Goal: Communication & Community: Participate in discussion

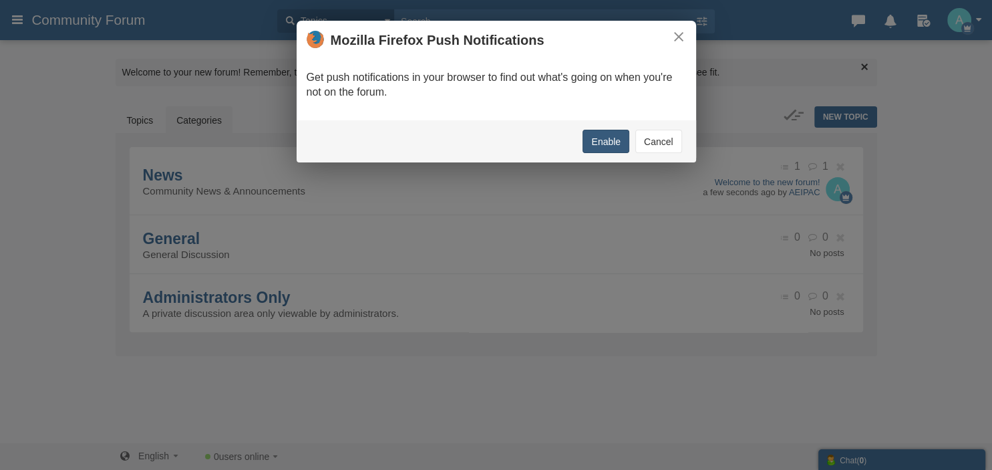
click at [605, 136] on button "Enable" at bounding box center [606, 141] width 47 height 23
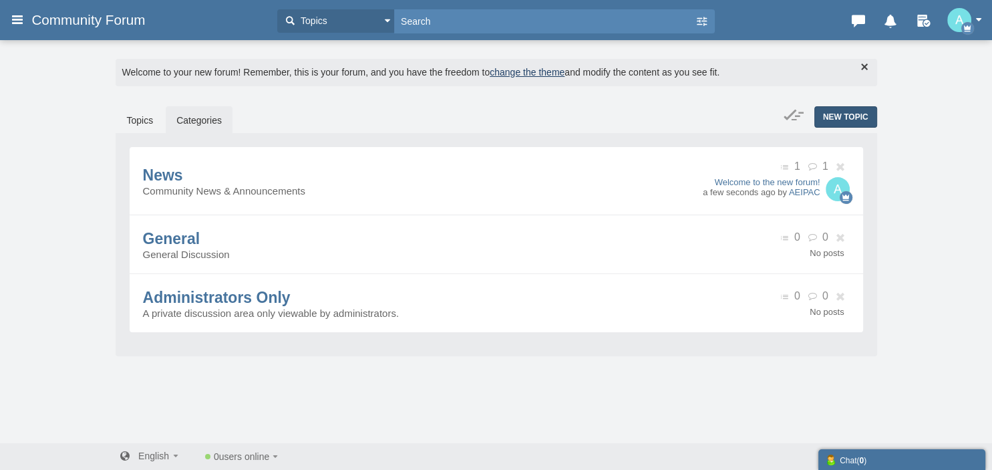
click at [836, 114] on span "New Topic" at bounding box center [845, 116] width 45 height 9
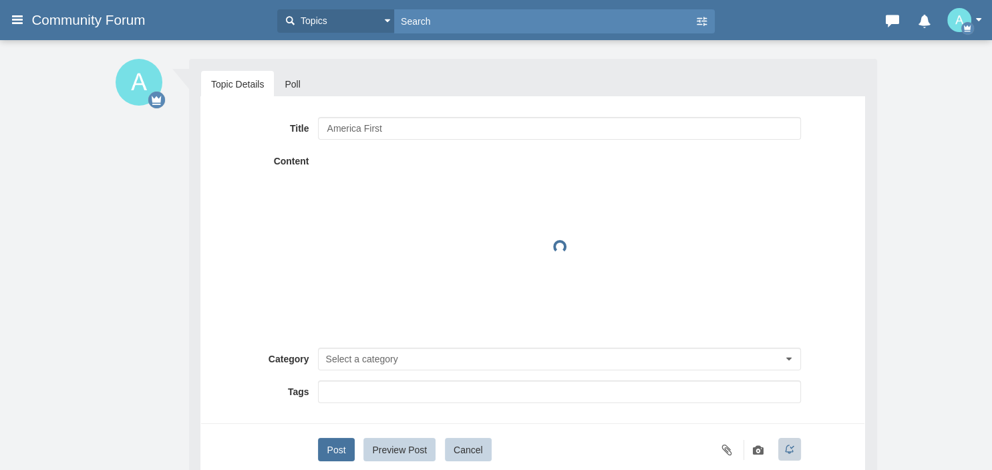
type input "America First"
click at [442, 354] on button "Select a category" at bounding box center [559, 358] width 482 height 23
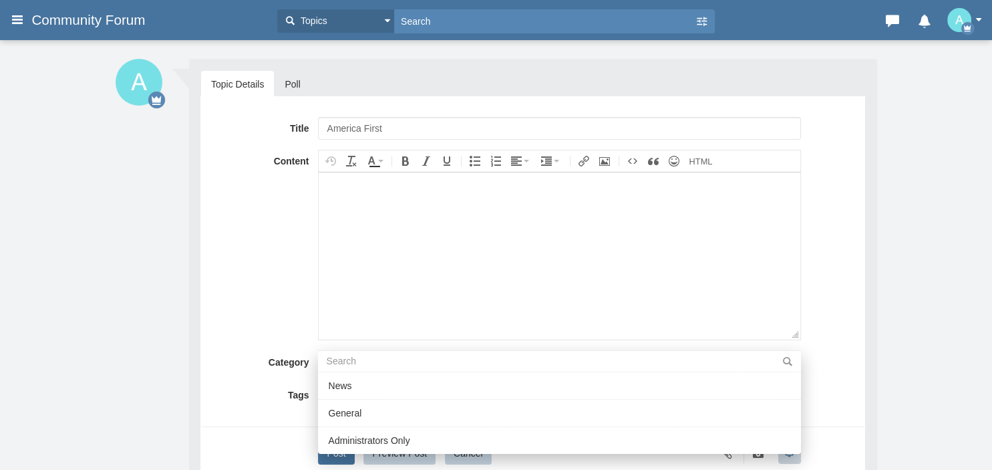
click at [271, 416] on div "Title America First Content Deleting Attachment... getFilename get_filesize 0% …" at bounding box center [532, 290] width 643 height 347
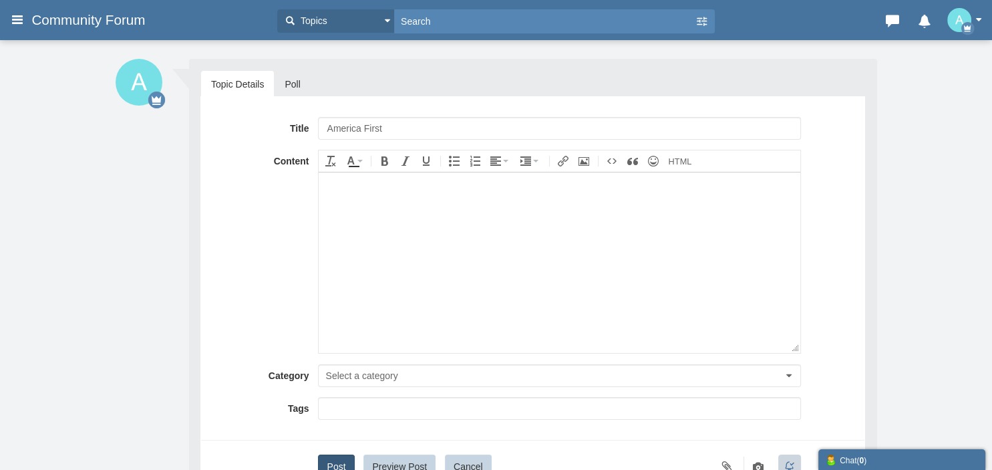
click at [336, 455] on button "Post" at bounding box center [336, 465] width 36 height 23
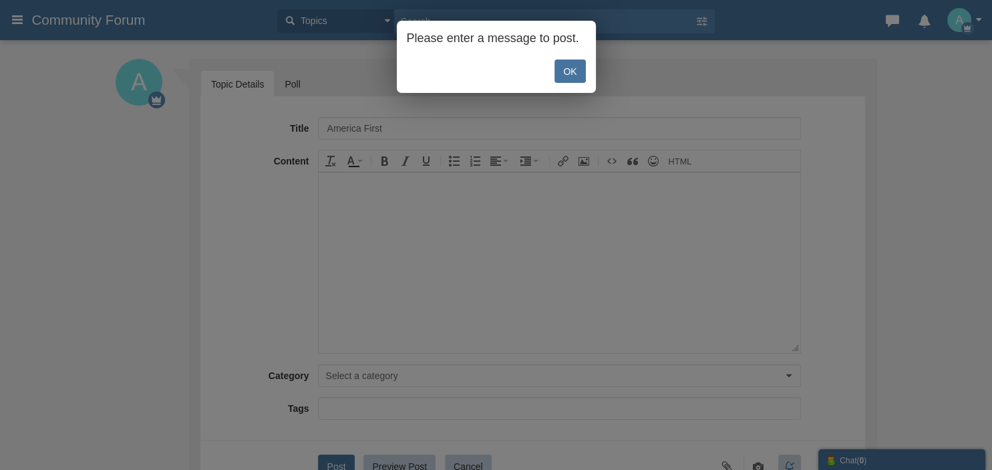
click at [571, 63] on link "OK" at bounding box center [570, 70] width 31 height 23
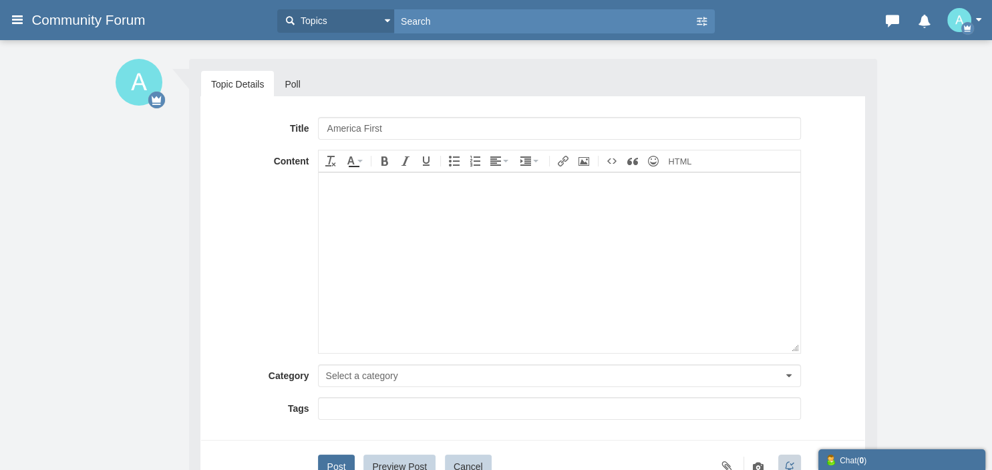
click at [458, 201] on body at bounding box center [559, 262] width 481 height 180
click at [445, 379] on button "Select a category" at bounding box center [559, 375] width 482 height 23
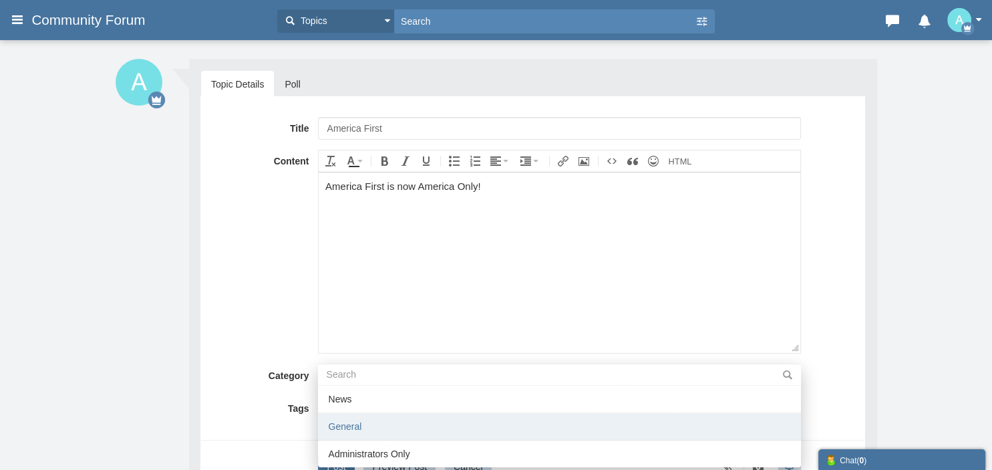
click at [430, 426] on li "General" at bounding box center [559, 426] width 482 height 27
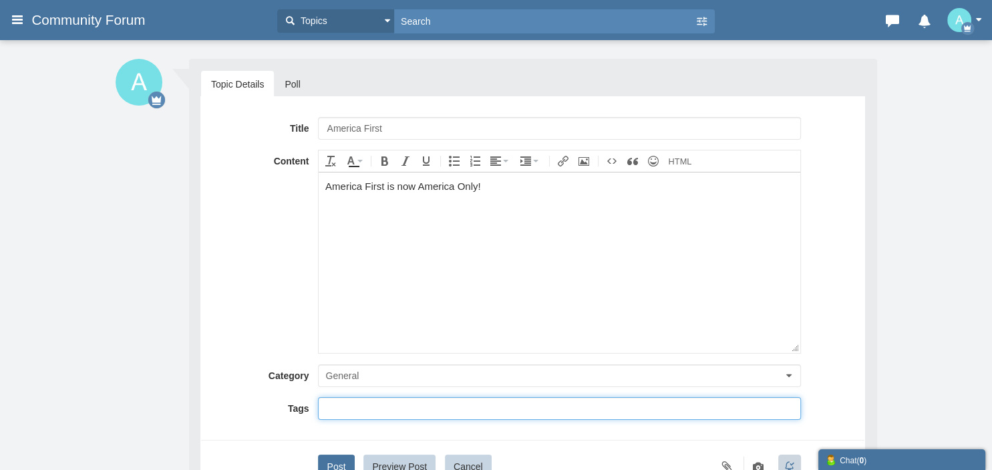
click at [440, 412] on input "text" at bounding box center [559, 408] width 465 height 13
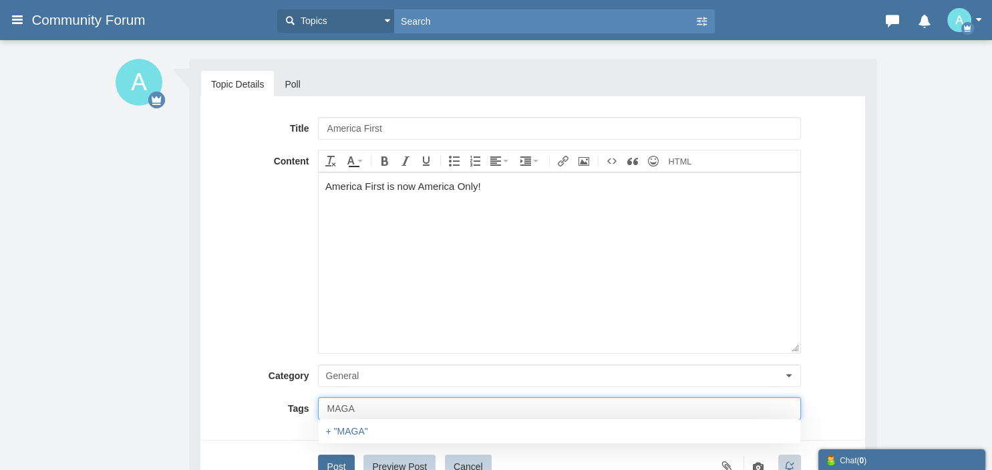
type input "MAGA"
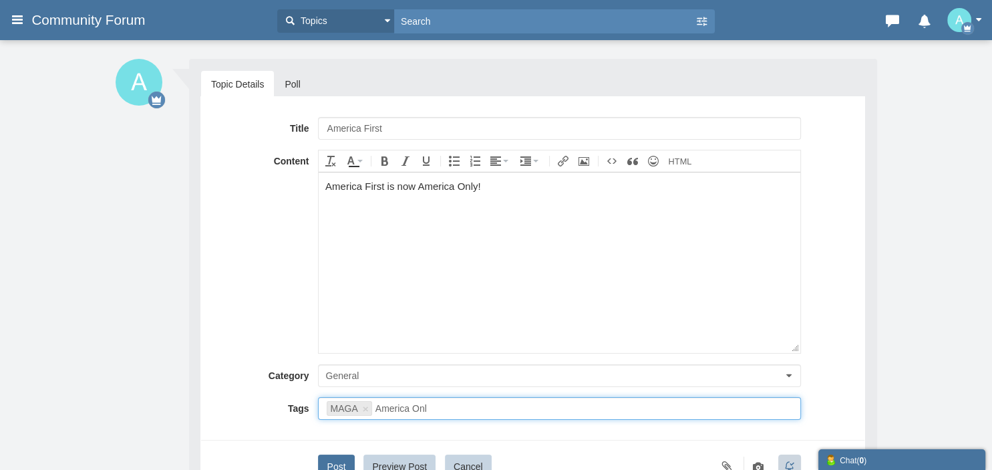
type input "America Only"
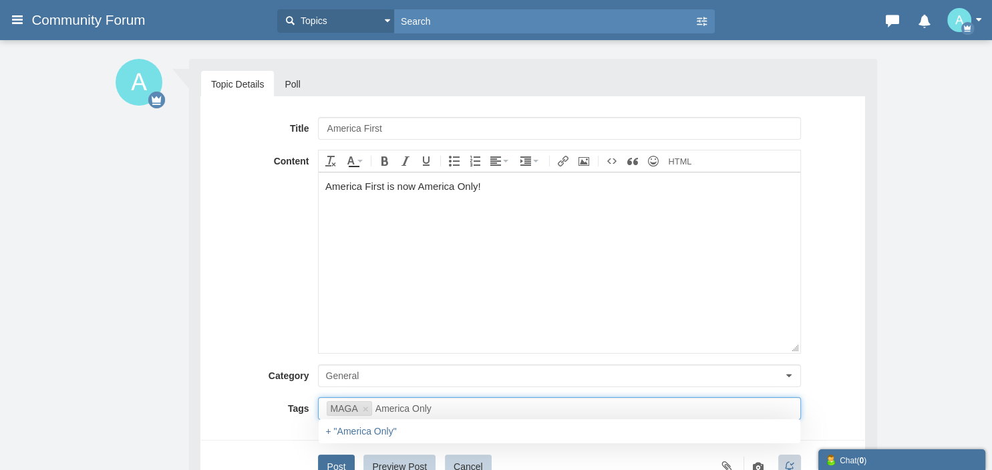
type input "MAGA,America Only"
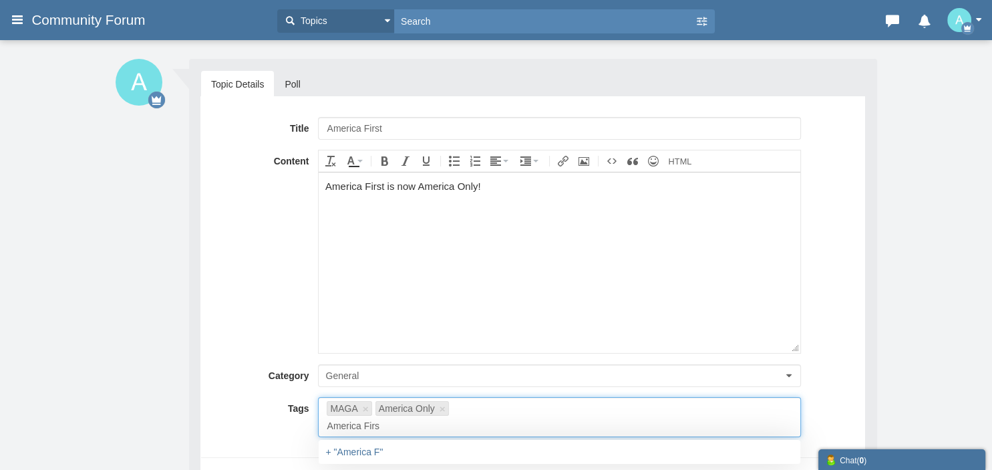
type input "America First"
type input "MAGA,America Only,America First"
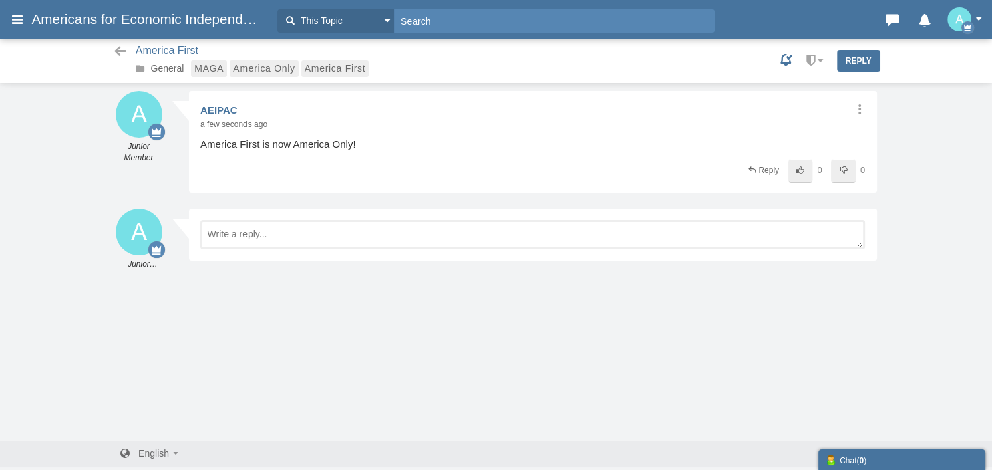
scroll to position [1, 0]
click at [20, 23] on icon at bounding box center [17, 19] width 15 height 24
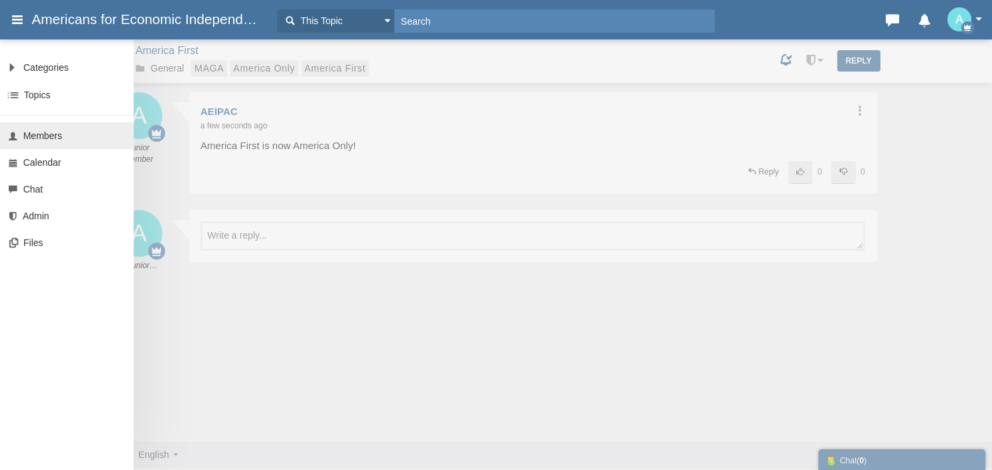
click at [31, 138] on span "Members" at bounding box center [42, 135] width 39 height 11
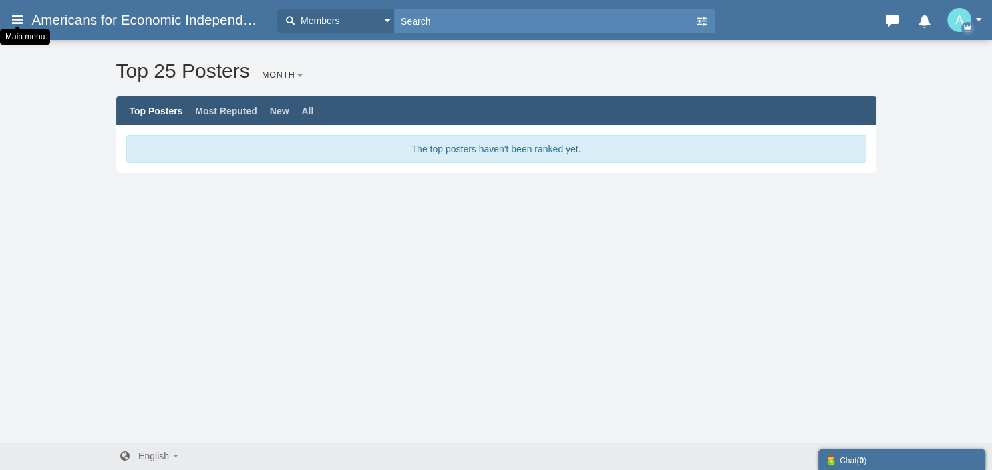
click at [15, 22] on icon at bounding box center [17, 19] width 15 height 24
